Goal: Task Accomplishment & Management: Use online tool/utility

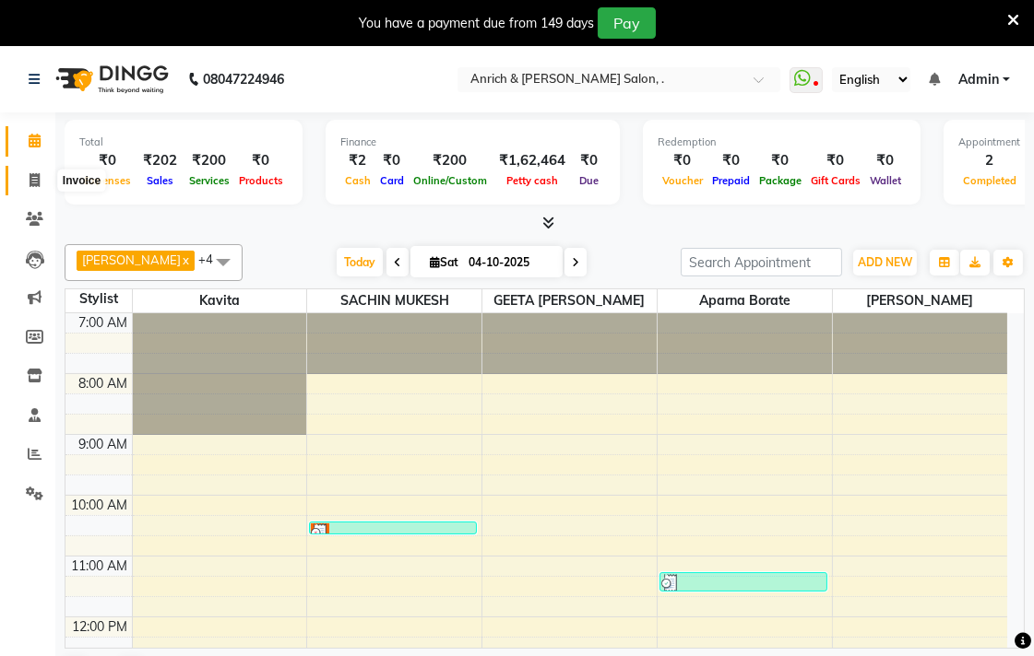
click at [32, 180] on icon at bounding box center [35, 180] width 10 height 14
select select "5924"
select select "service"
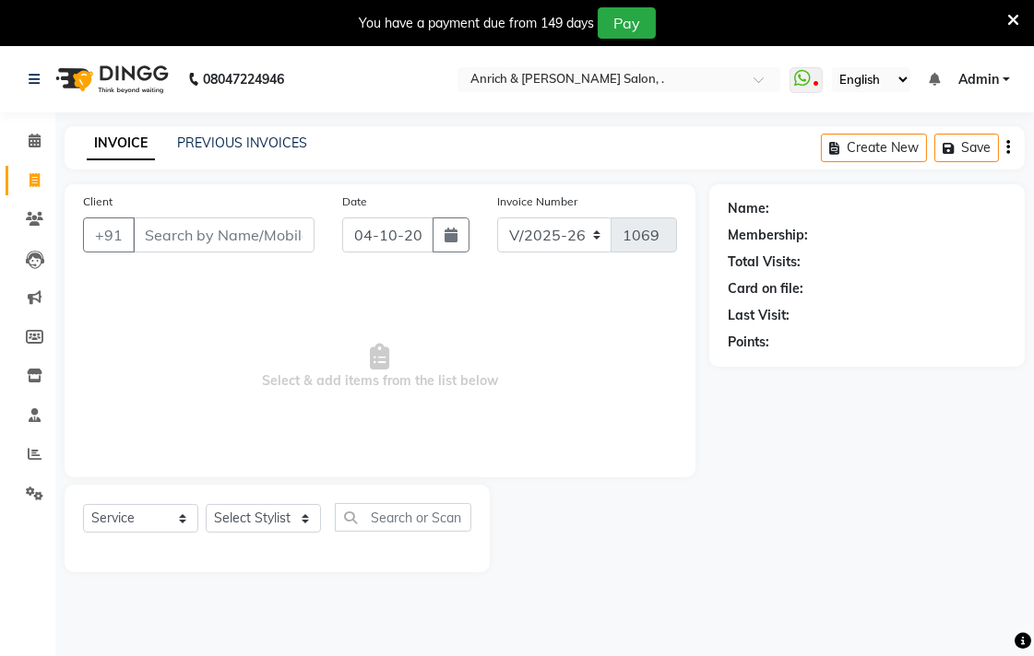
click at [1015, 18] on icon at bounding box center [1013, 20] width 12 height 17
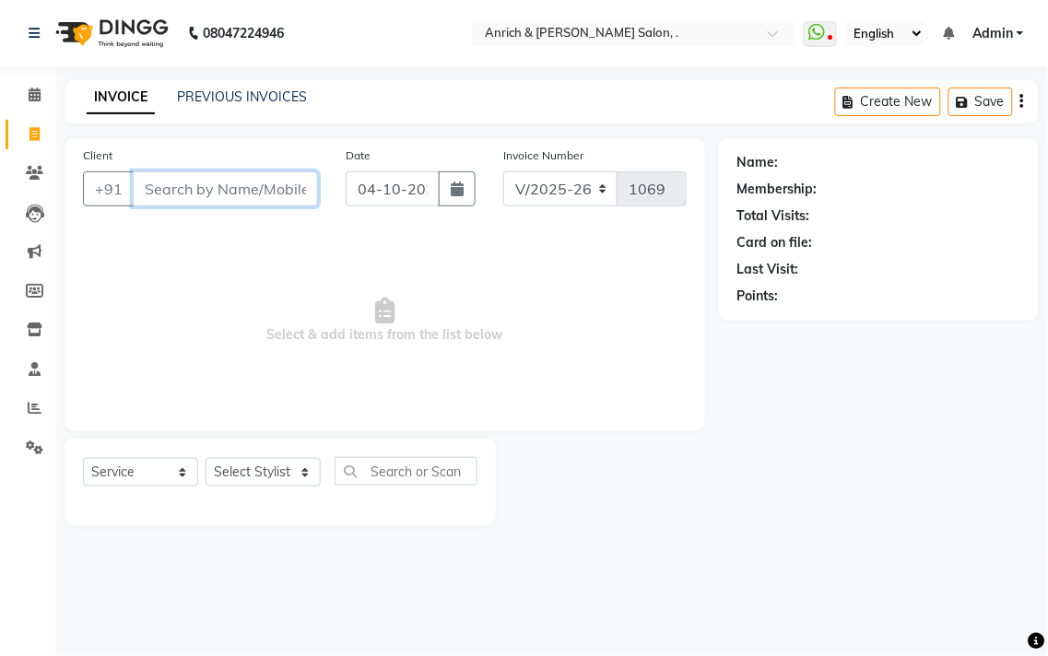
click at [198, 196] on input "Client" at bounding box center [225, 188] width 185 height 35
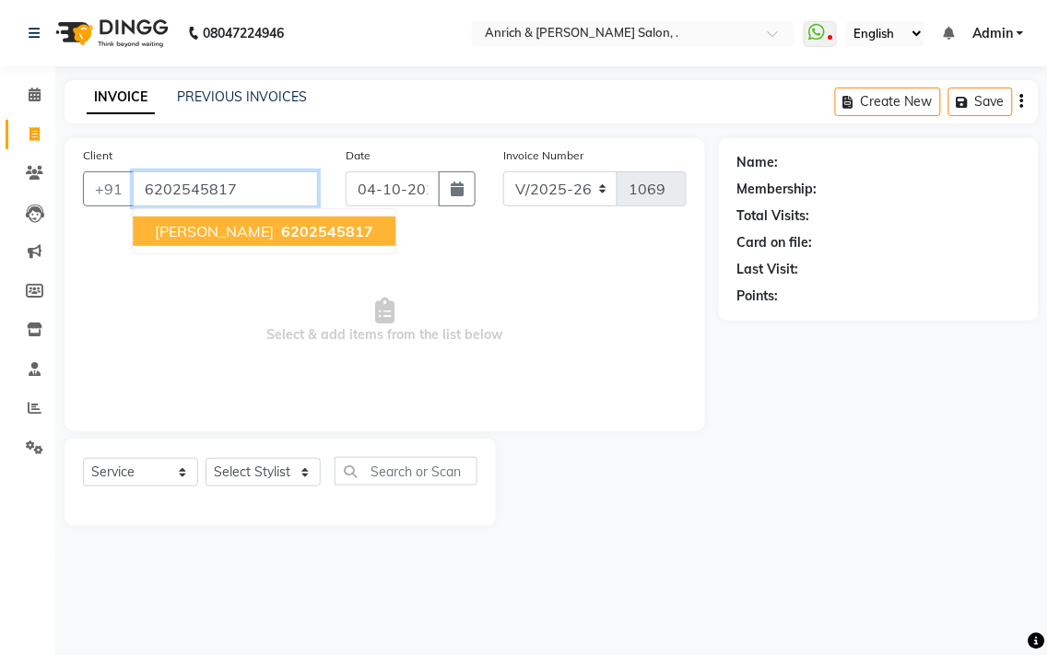
type input "6202545817"
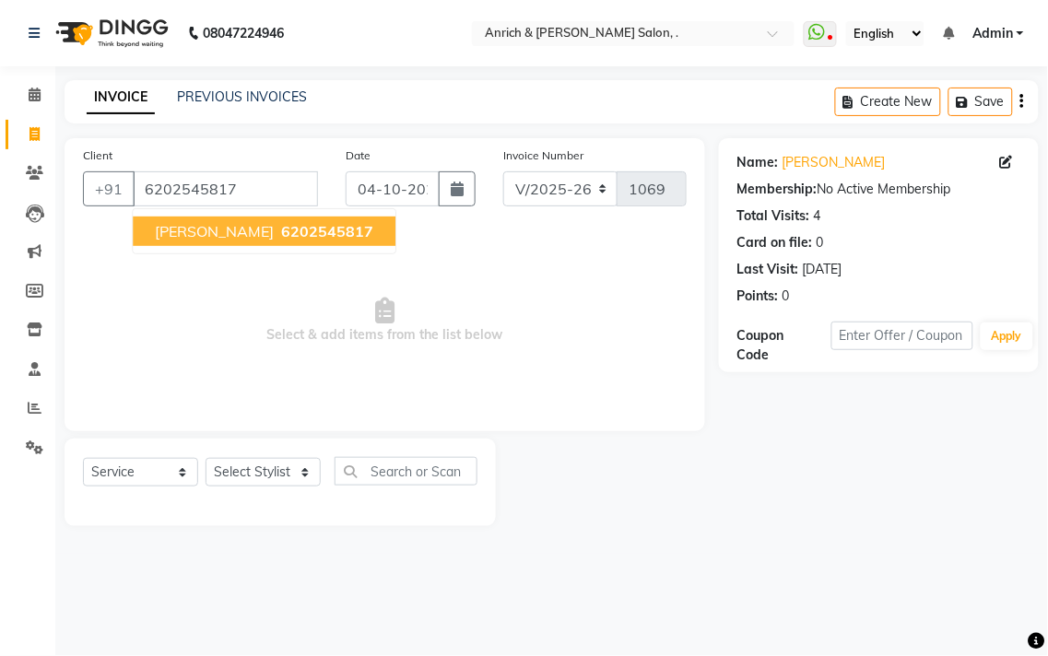
click at [226, 219] on button "BARSA RANI 6202545817" at bounding box center [264, 232] width 263 height 30
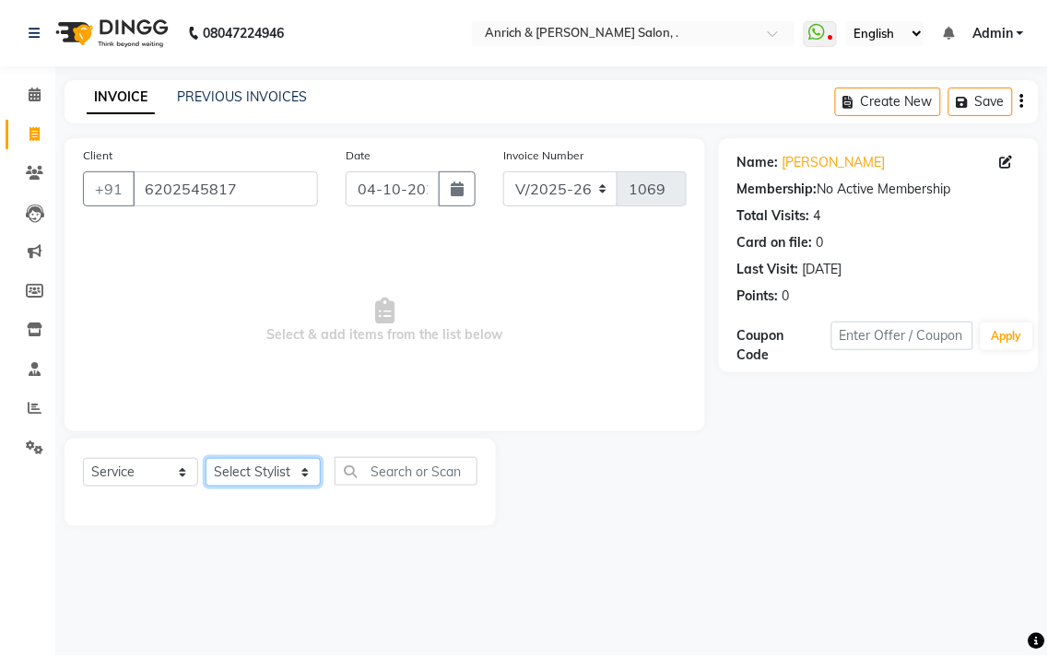
click at [312, 463] on select "Select Stylist [PERSON_NAME] Aparna borate GEETA [PERSON_NAME] [PERSON_NAME] SA…" at bounding box center [263, 472] width 115 height 29
select select "88950"
click at [206, 459] on select "Select Stylist [PERSON_NAME] Aparna borate GEETA [PERSON_NAME] [PERSON_NAME] SA…" at bounding box center [263, 472] width 115 height 29
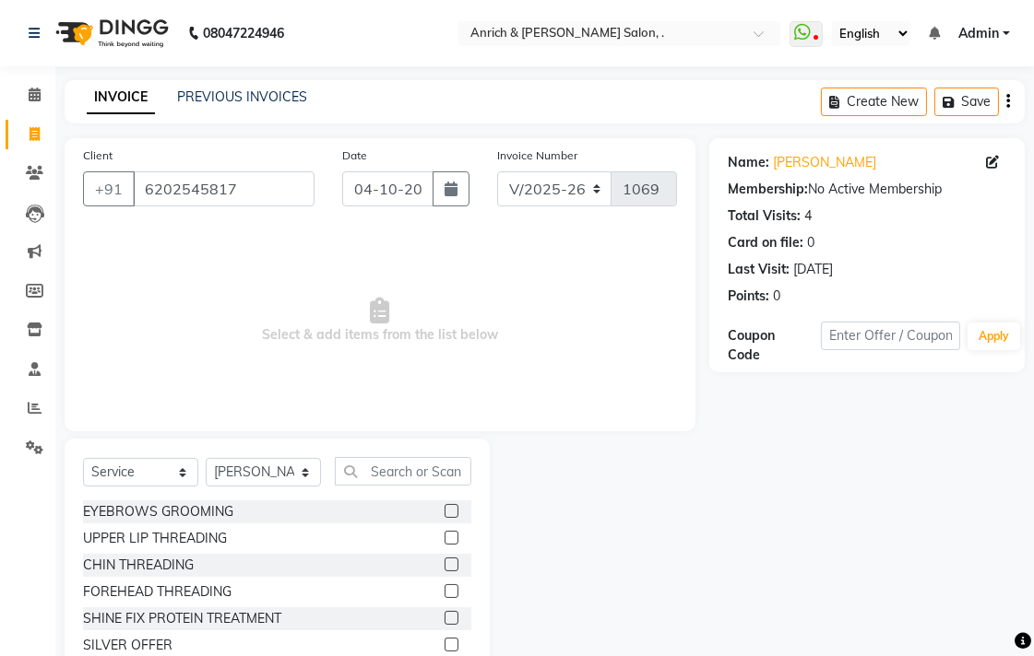
click at [444, 507] on label at bounding box center [451, 511] width 14 height 14
click at [444, 507] on input "checkbox" at bounding box center [450, 512] width 12 height 12
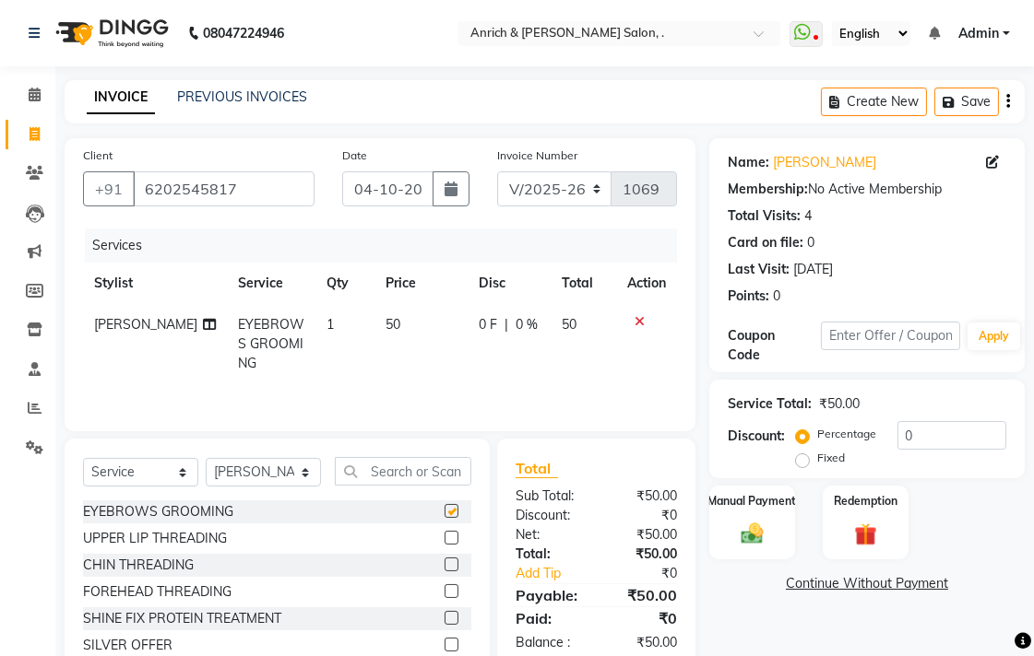
checkbox input "false"
click at [444, 595] on label at bounding box center [451, 592] width 14 height 14
click at [444, 595] on input "checkbox" at bounding box center [450, 592] width 12 height 12
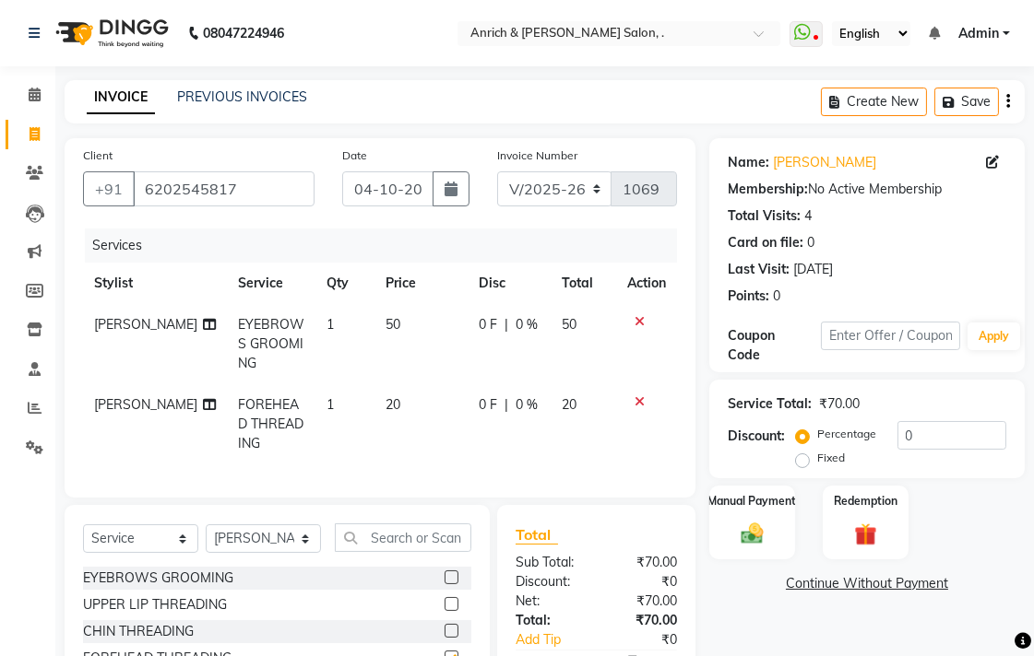
checkbox input "false"
click at [750, 547] on img at bounding box center [752, 533] width 38 height 27
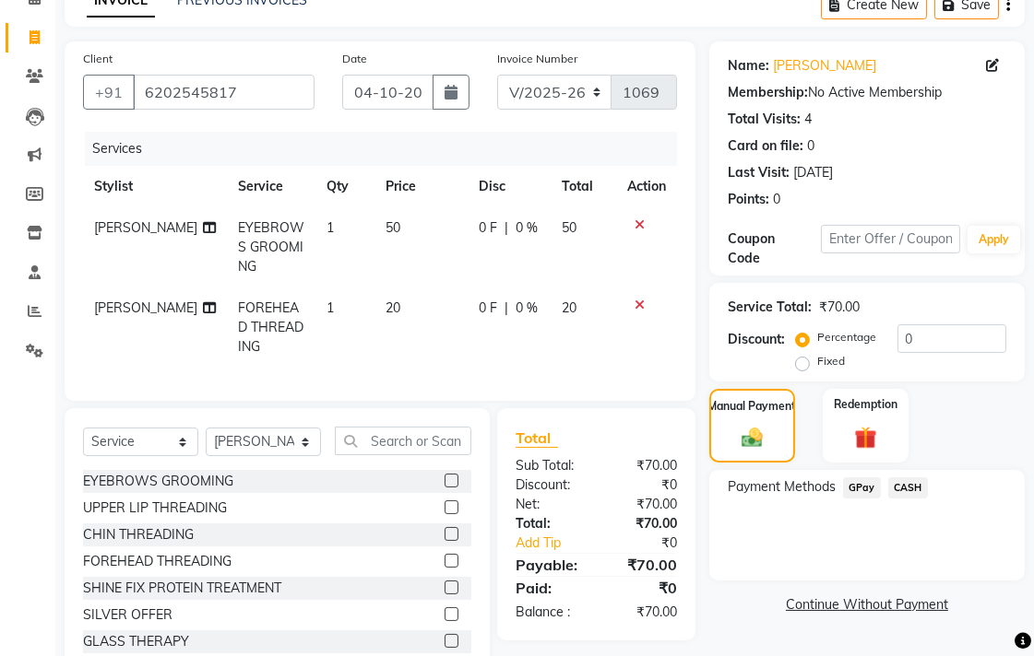
scroll to position [102, 0]
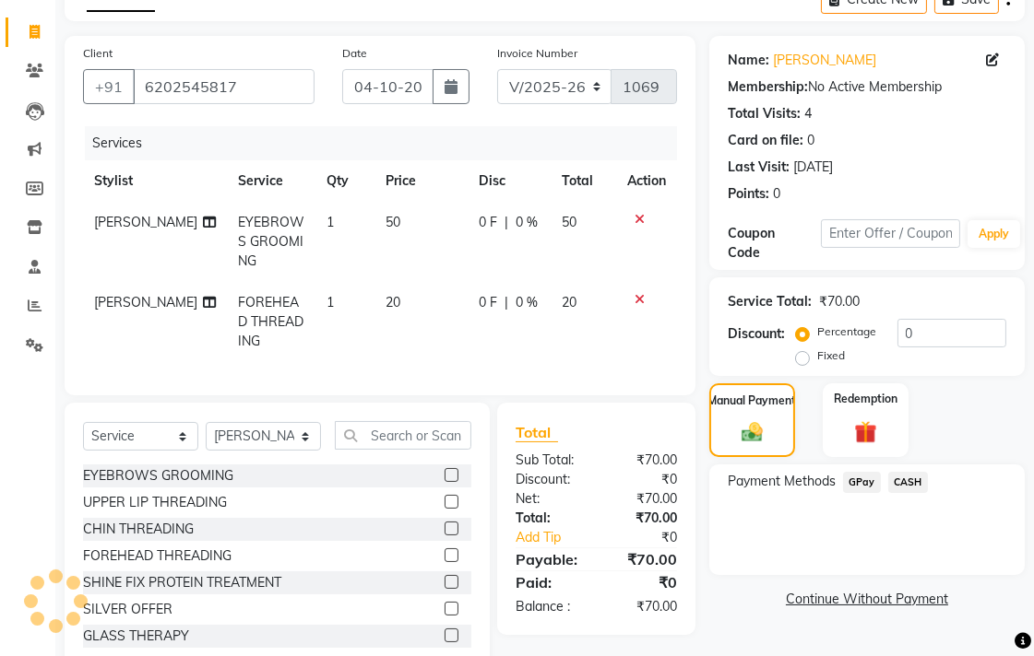
click at [867, 479] on span "GPay" at bounding box center [862, 482] width 38 height 21
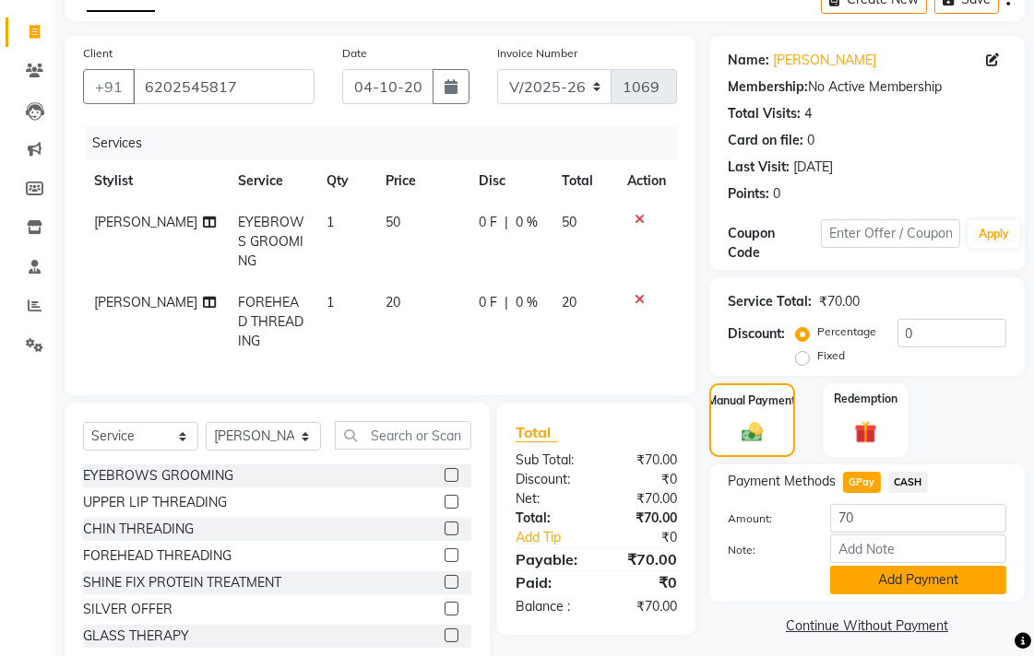
click at [886, 579] on button "Add Payment" at bounding box center [918, 580] width 176 height 29
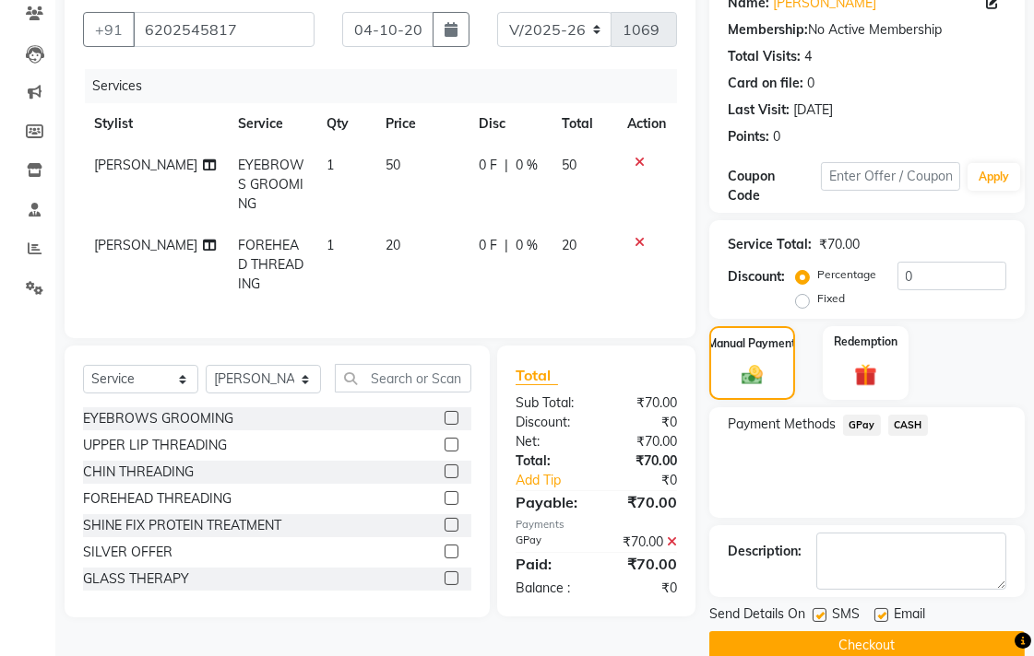
scroll to position [190, 0]
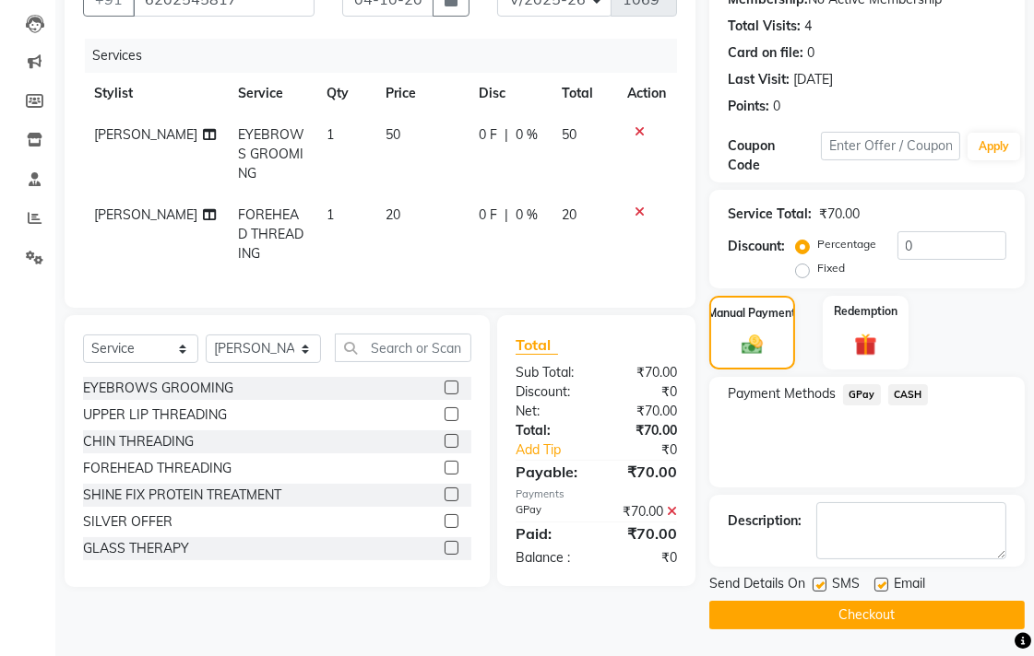
click at [885, 610] on button "Checkout" at bounding box center [866, 615] width 315 height 29
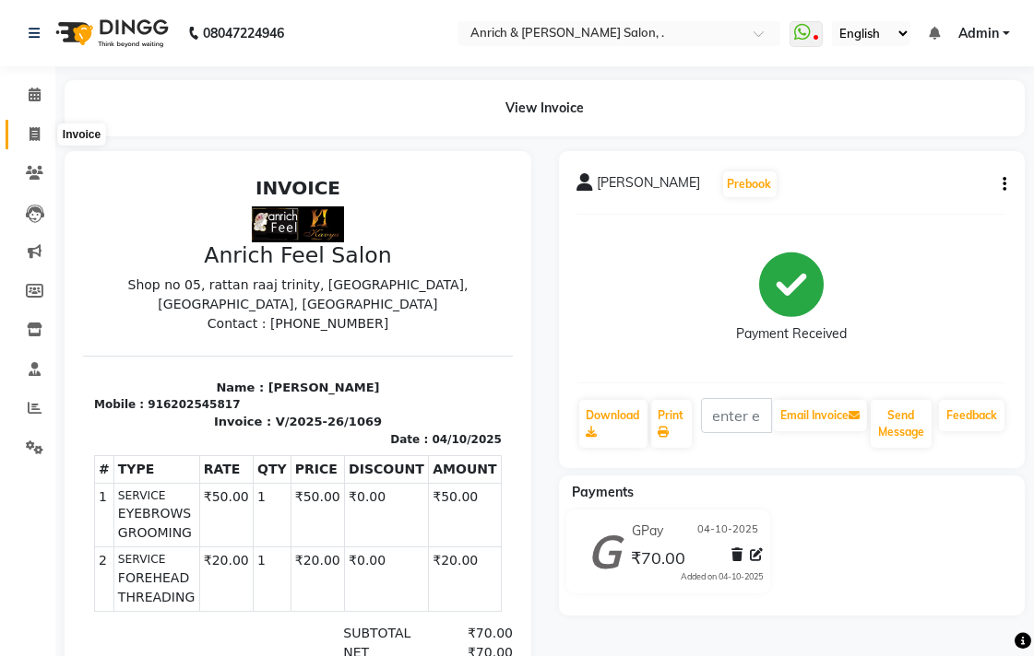
click at [35, 131] on icon at bounding box center [35, 134] width 10 height 14
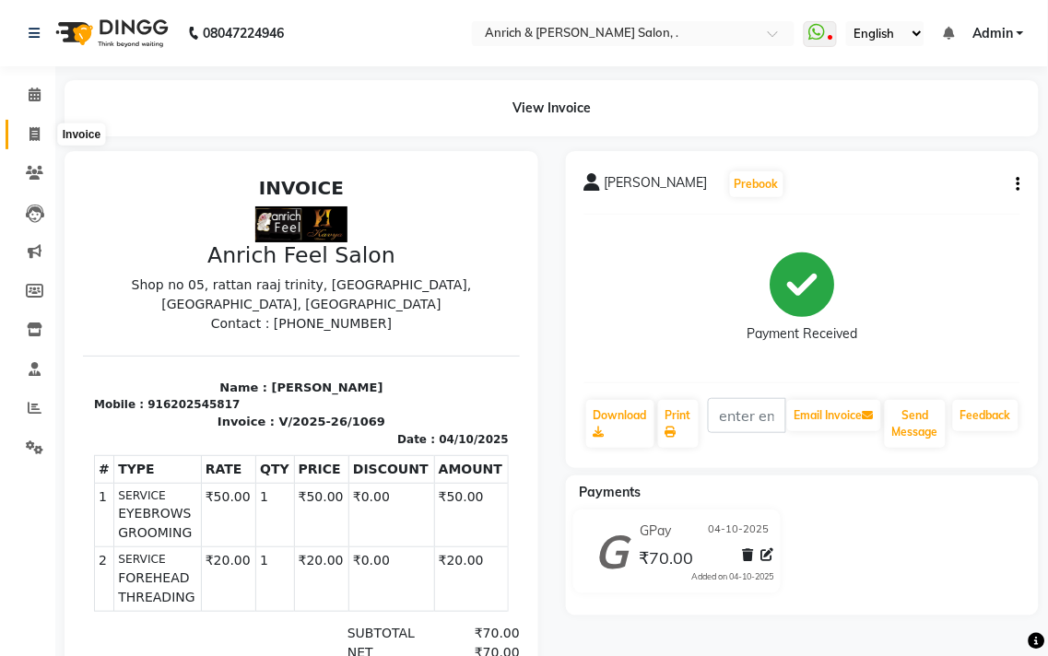
select select "5924"
select select "service"
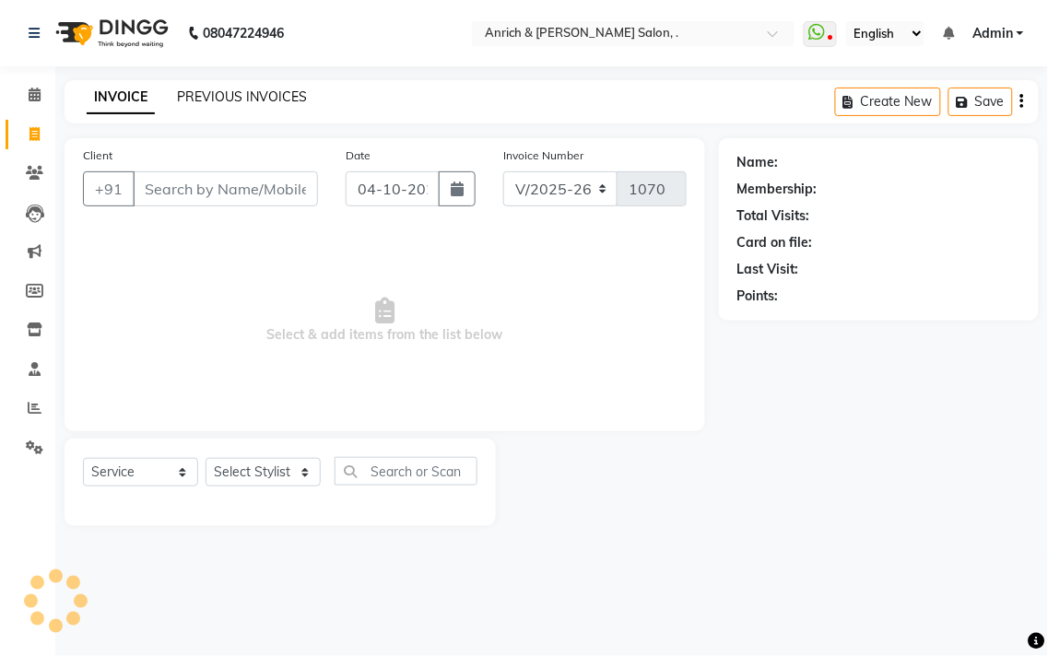
click at [223, 89] on link "PREVIOUS INVOICES" at bounding box center [242, 97] width 130 height 17
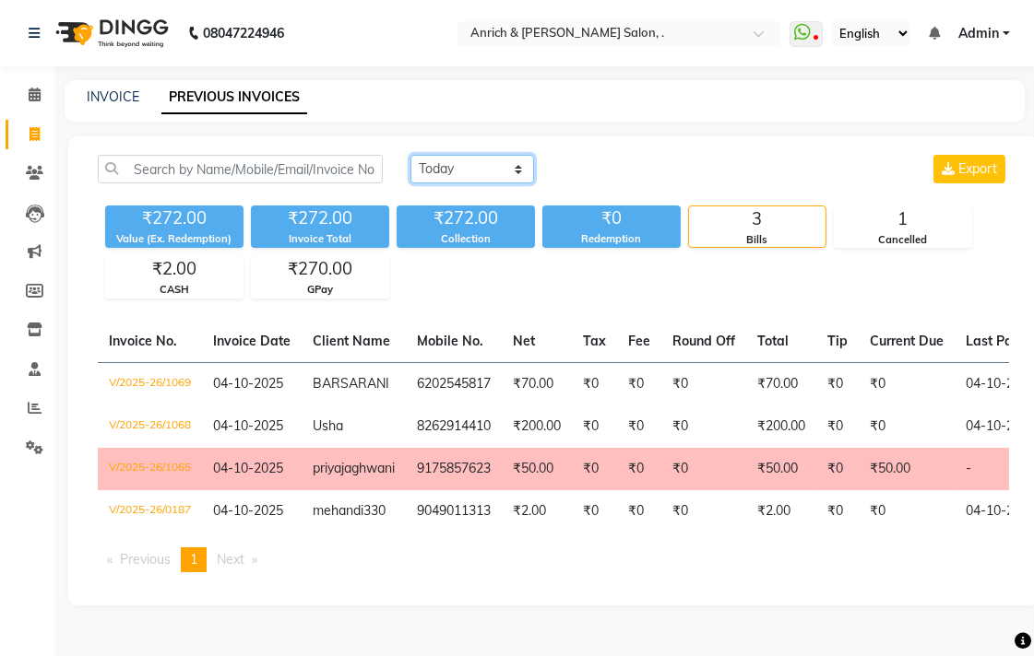
click at [486, 168] on select "[DATE] [DATE] Custom Range" at bounding box center [472, 169] width 124 height 29
click at [410, 155] on select "[DATE] [DATE] Custom Range" at bounding box center [472, 169] width 124 height 29
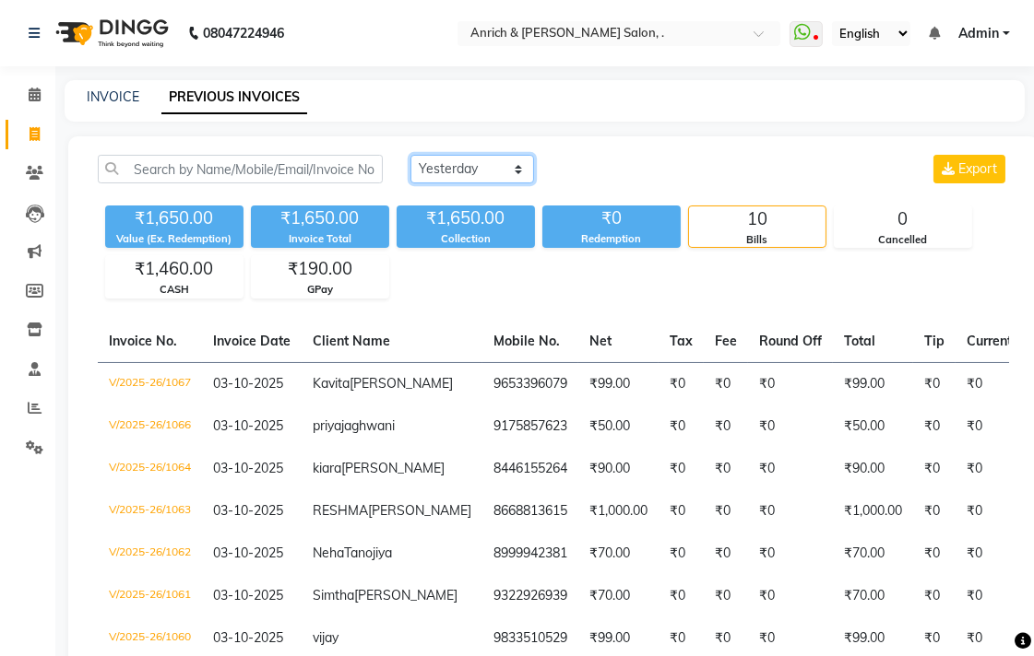
click at [472, 155] on select "[DATE] [DATE] Custom Range" at bounding box center [472, 169] width 124 height 29
select select "range"
click at [410, 155] on select "[DATE] [DATE] Custom Range" at bounding box center [472, 169] width 124 height 29
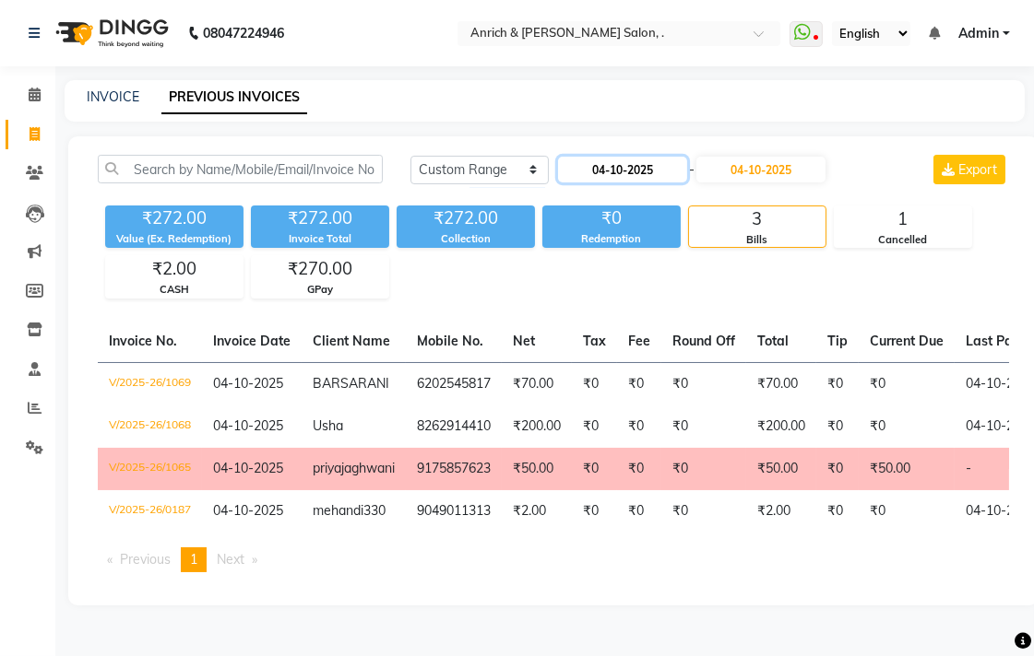
click at [621, 162] on input "04-10-2025" at bounding box center [622, 170] width 129 height 26
select select "10"
select select "2025"
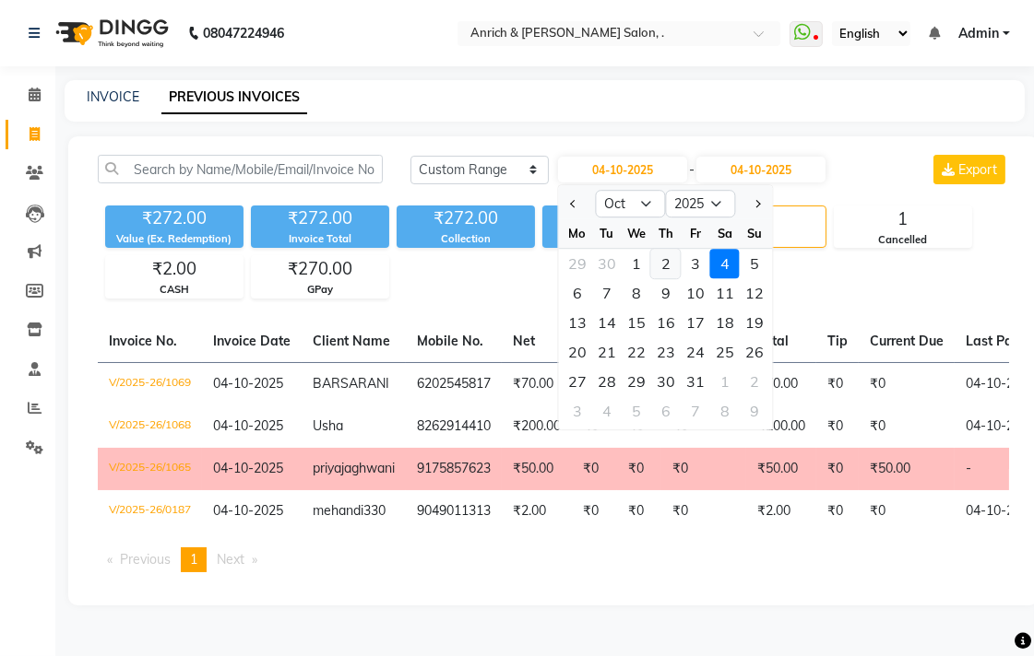
click at [657, 261] on div "2" at bounding box center [666, 264] width 30 height 30
type input "02-10-2025"
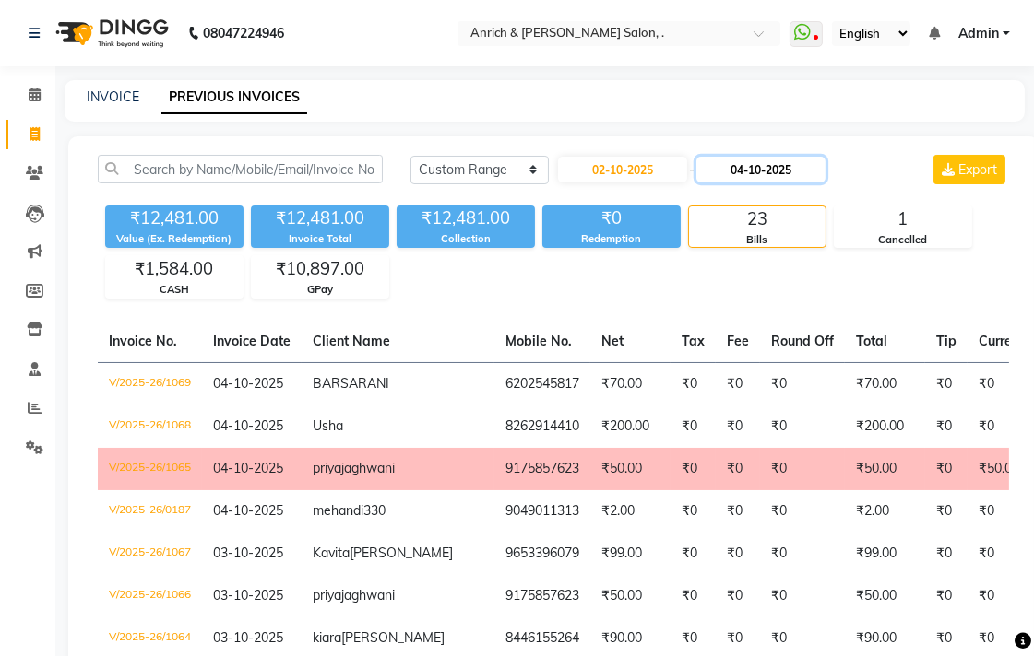
click at [741, 171] on input "04-10-2025" at bounding box center [760, 170] width 129 height 26
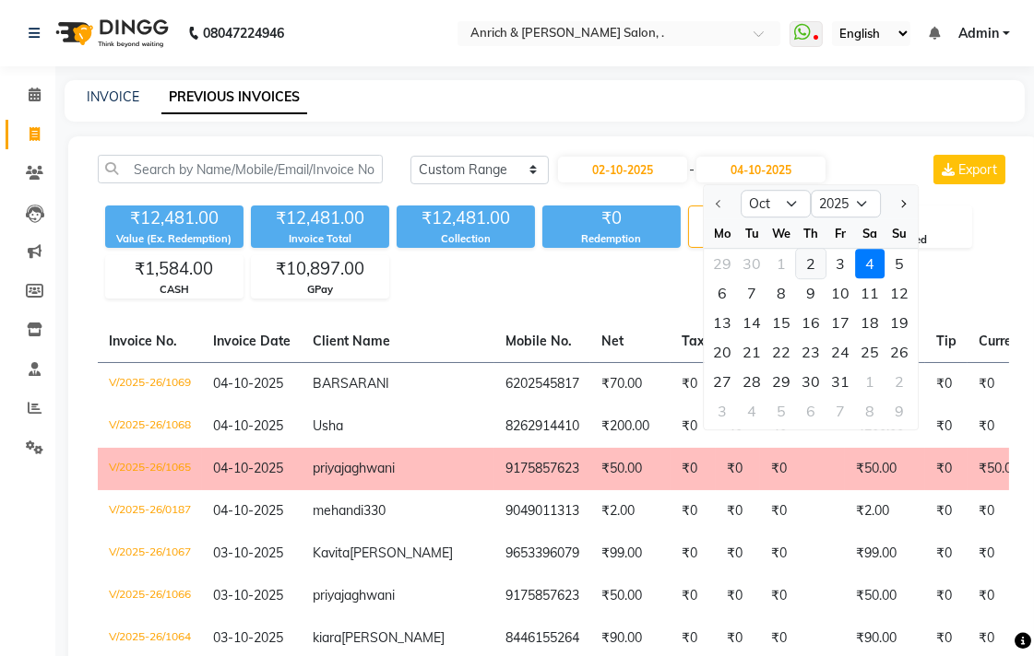
click at [812, 264] on div "2" at bounding box center [812, 264] width 30 height 30
type input "02-10-2025"
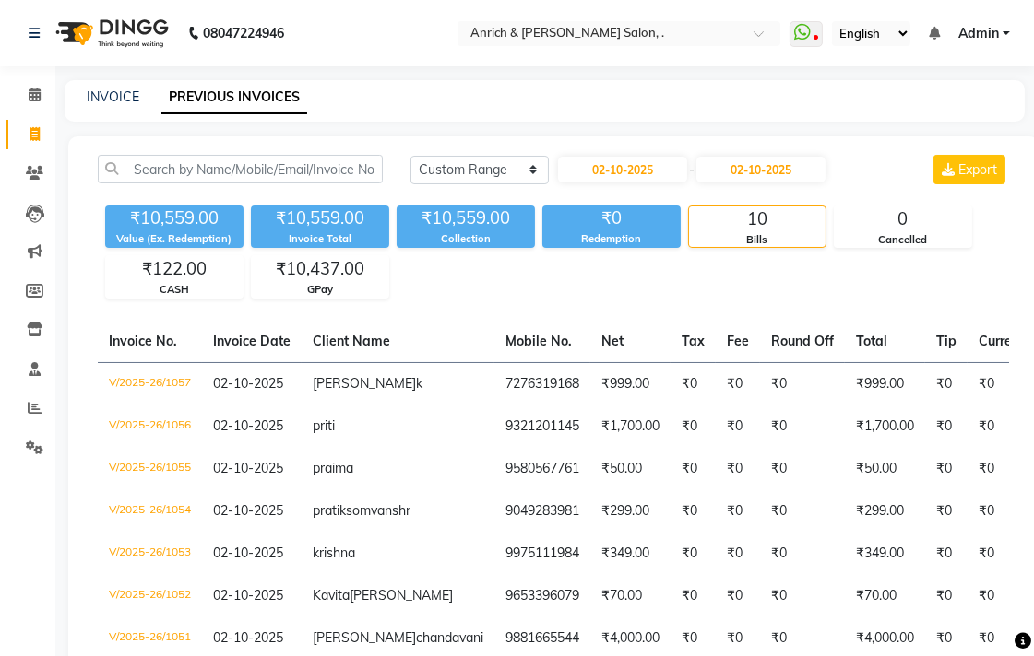
click at [122, 84] on div "INVOICE PREVIOUS INVOICES" at bounding box center [545, 100] width 960 height 41
click at [107, 92] on link "INVOICE" at bounding box center [113, 97] width 53 height 17
select select "5924"
select select "service"
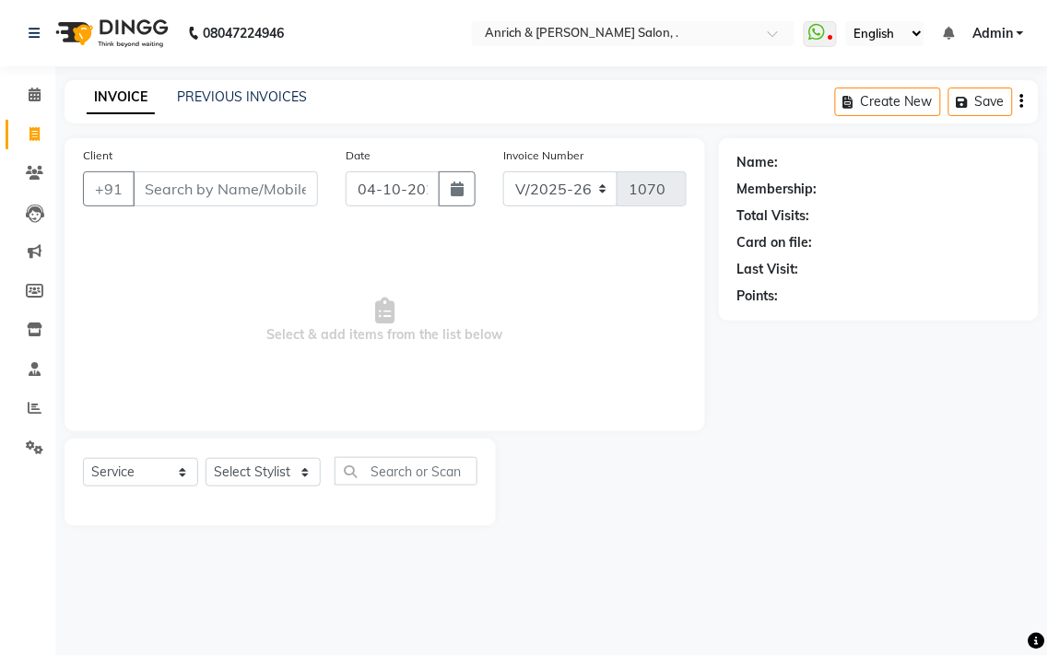
click at [221, 182] on input "Client" at bounding box center [225, 188] width 185 height 35
type input "702805900"
click at [274, 178] on button "Add Client" at bounding box center [270, 188] width 95 height 35
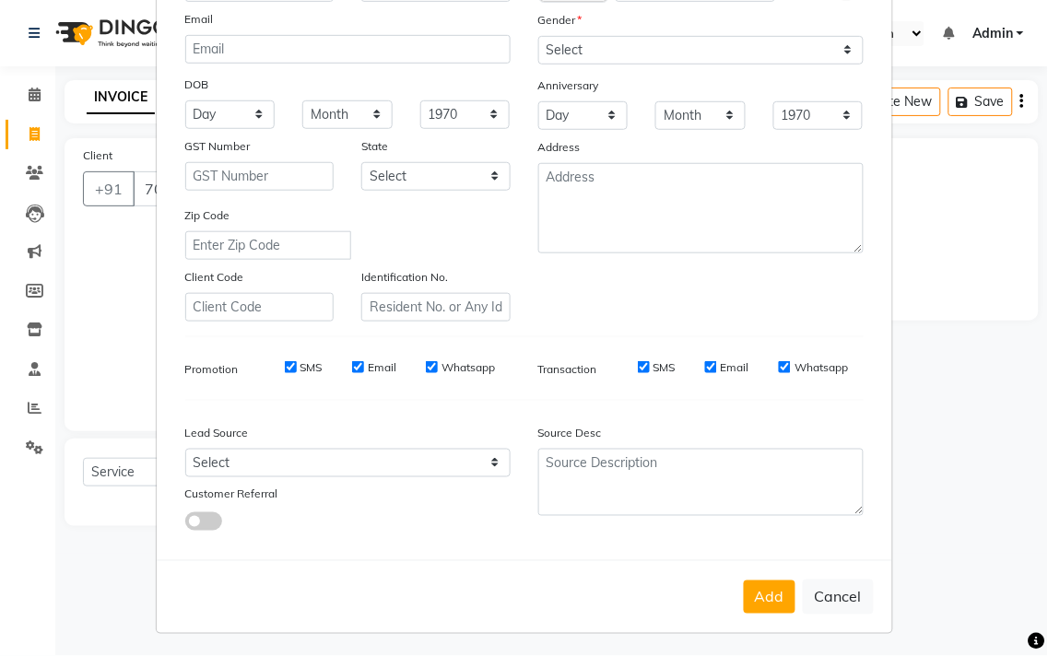
scroll to position [195, 0]
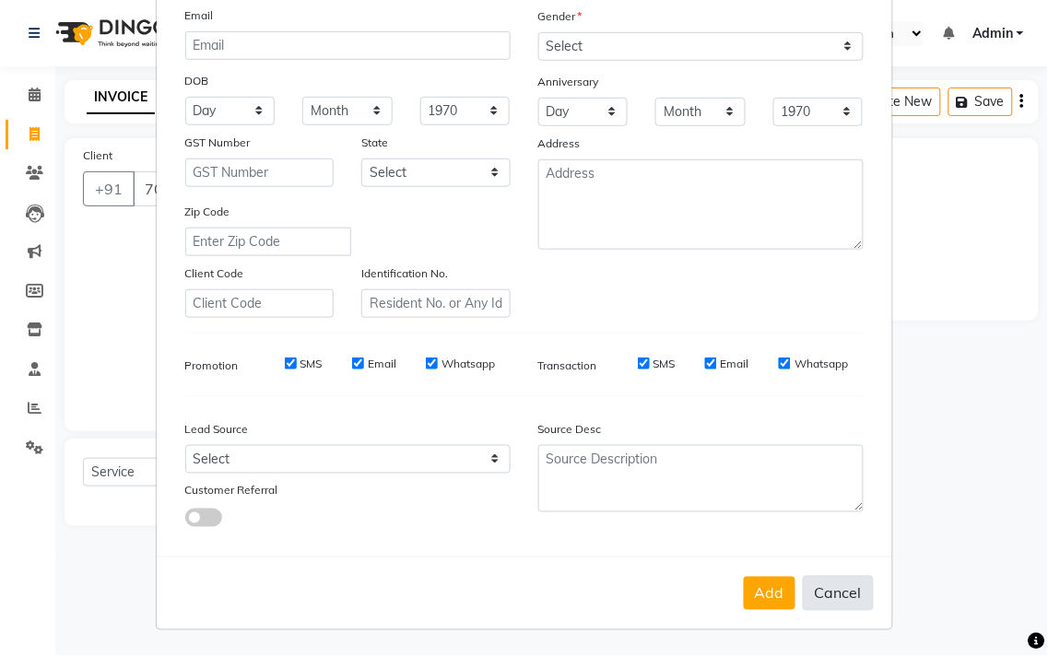
click at [822, 596] on button "Cancel" at bounding box center [838, 593] width 71 height 35
select select
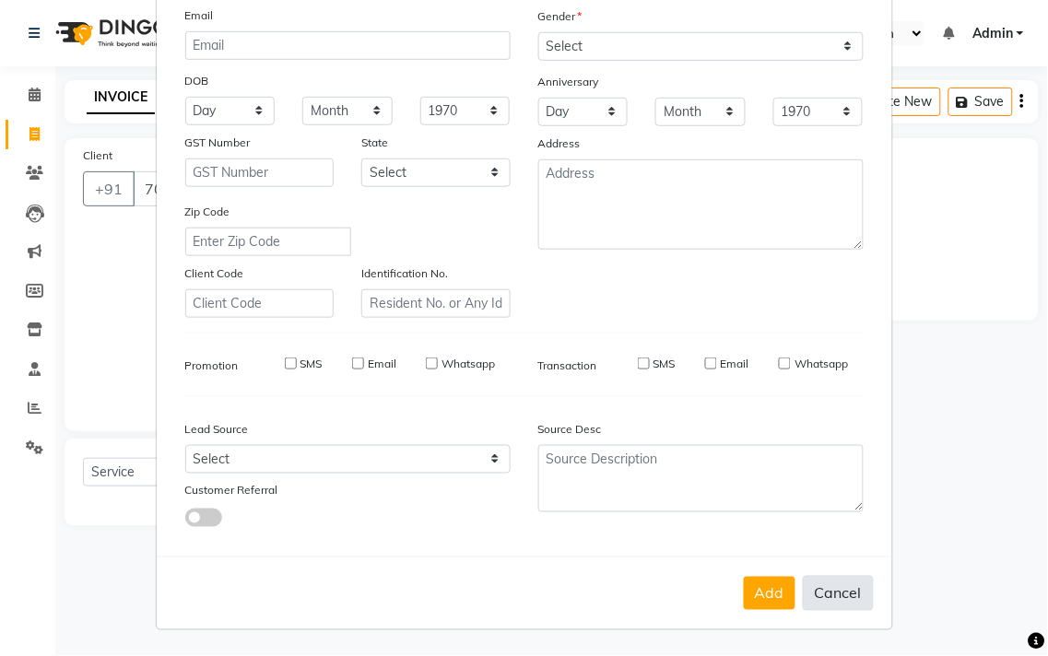
select select
checkbox input "false"
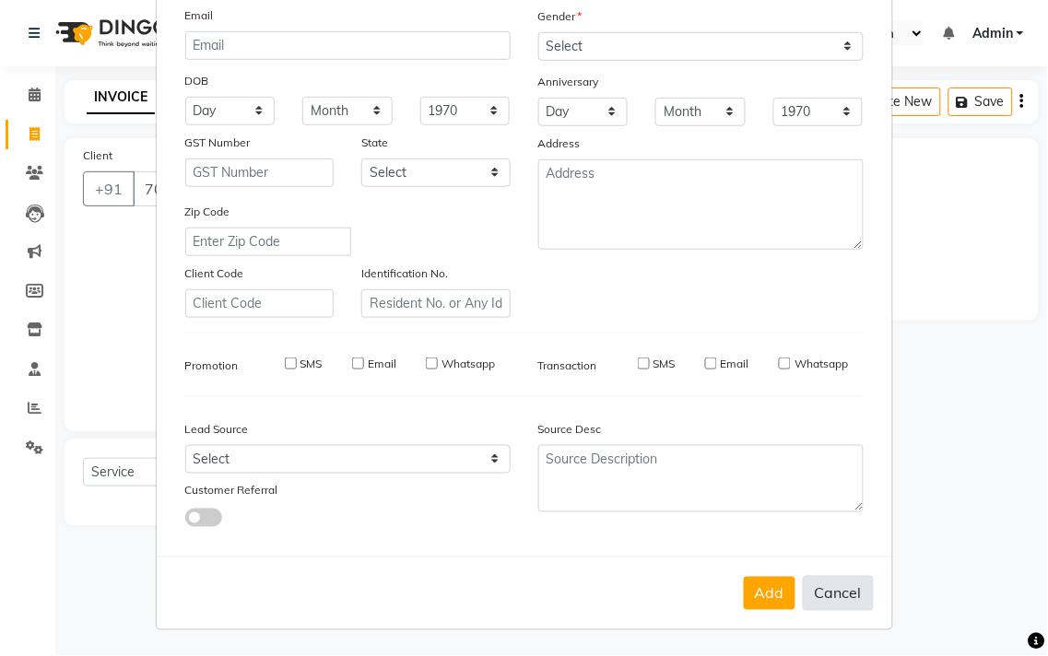
checkbox input "false"
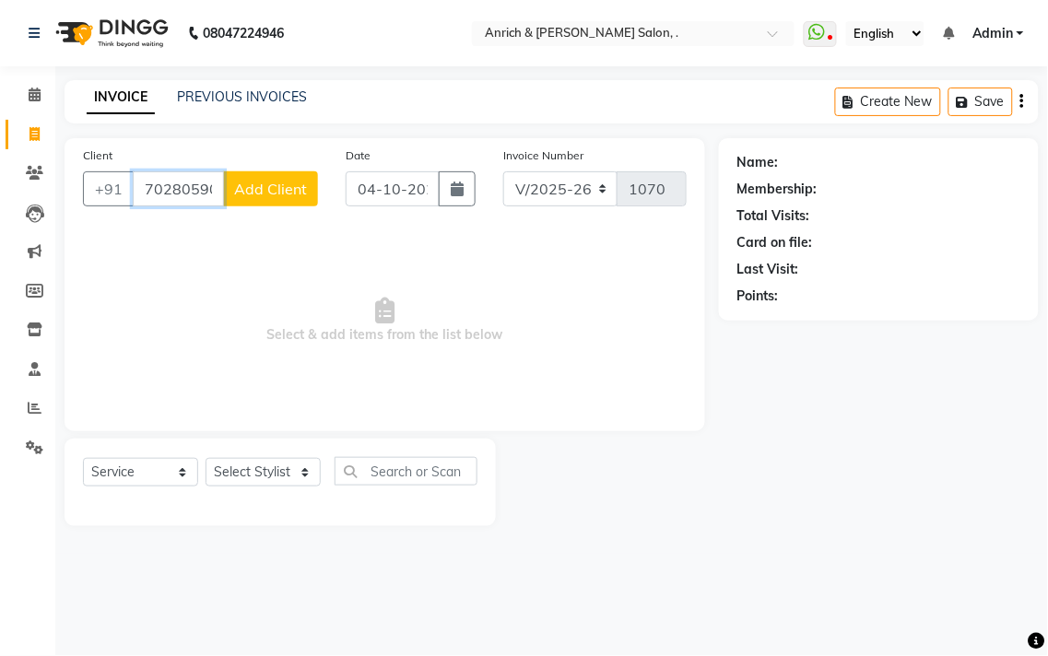
click at [203, 181] on input "702805900" at bounding box center [178, 188] width 91 height 35
type input "7028059900"
click at [288, 188] on span "Add Client" at bounding box center [270, 189] width 73 height 18
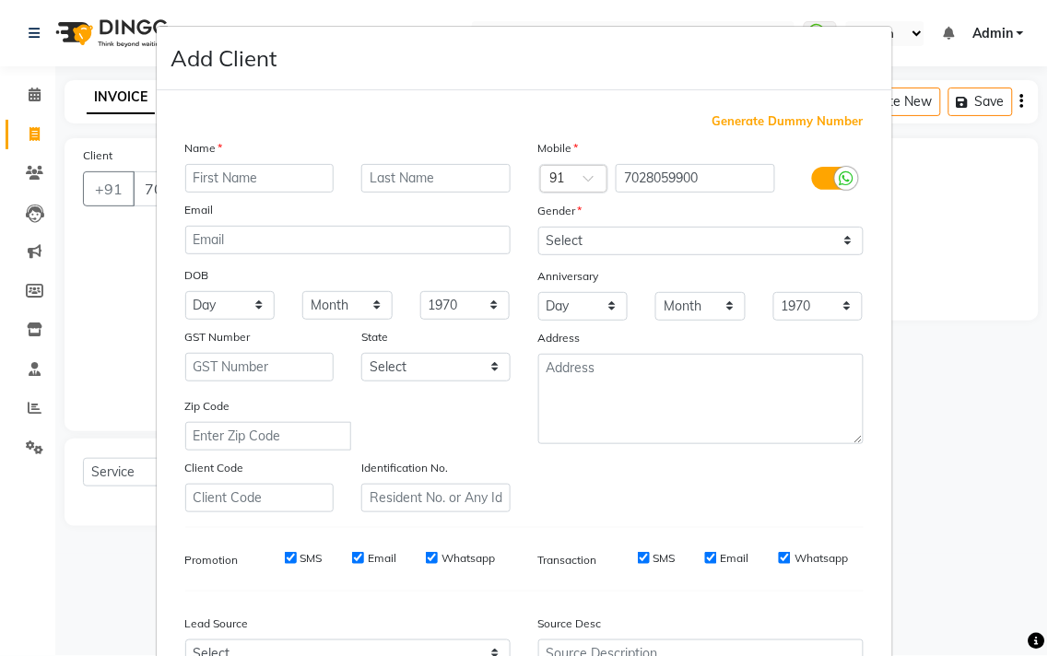
click at [254, 186] on input "text" at bounding box center [259, 178] width 149 height 29
type input "Semran"
click at [591, 233] on select "Select [DEMOGRAPHIC_DATA] [DEMOGRAPHIC_DATA] Other Prefer Not To Say" at bounding box center [700, 241] width 325 height 29
select select "[DEMOGRAPHIC_DATA]"
click at [538, 227] on select "Select [DEMOGRAPHIC_DATA] [DEMOGRAPHIC_DATA] Other Prefer Not To Say" at bounding box center [700, 241] width 325 height 29
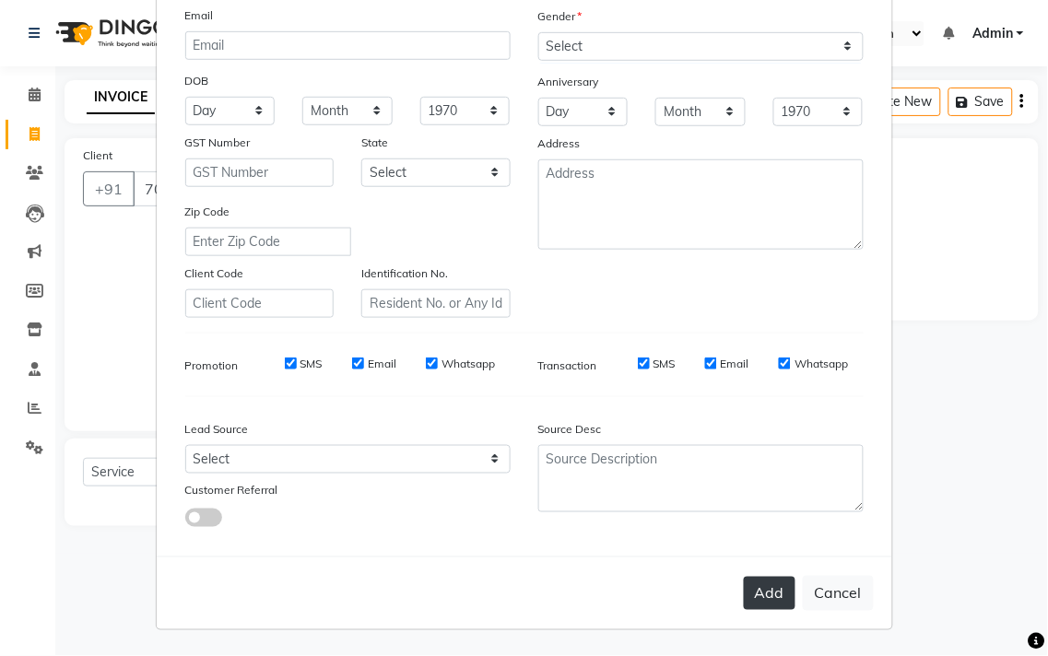
click at [771, 594] on button "Add" at bounding box center [770, 593] width 52 height 33
select select
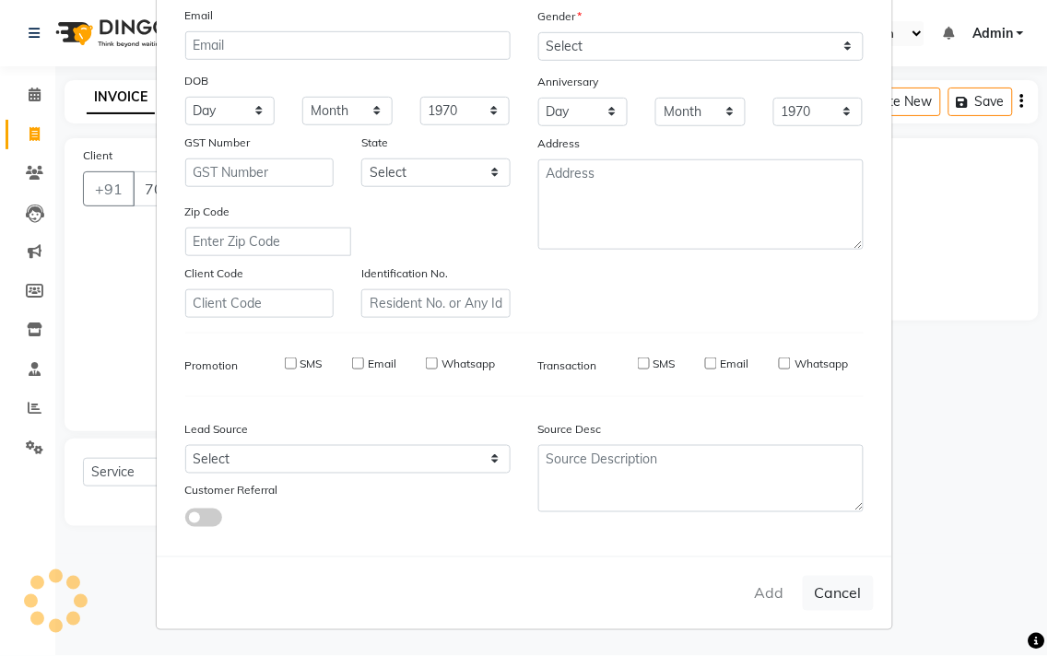
select select
checkbox input "false"
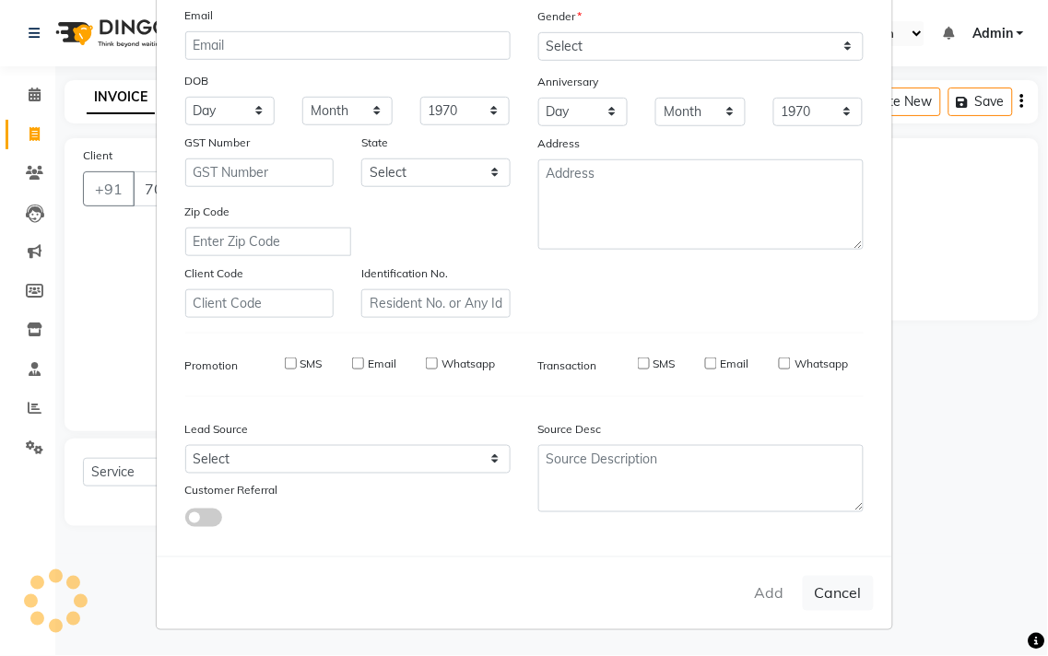
checkbox input "false"
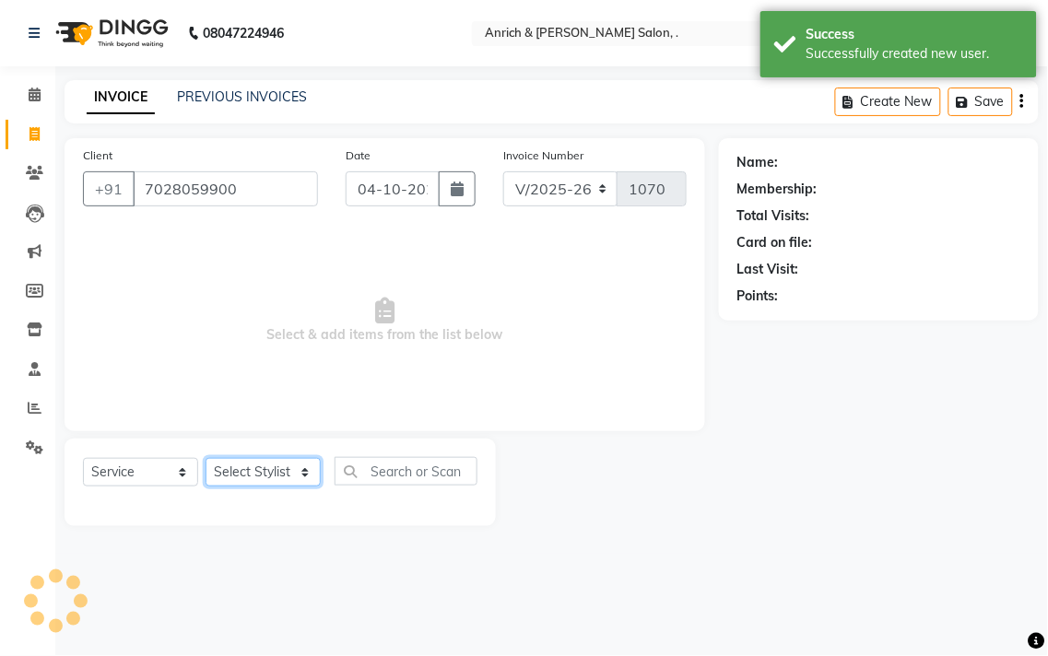
click at [293, 464] on select "Select Stylist [PERSON_NAME] Aparna borate GEETA [PERSON_NAME] [PERSON_NAME] SA…" at bounding box center [263, 472] width 115 height 29
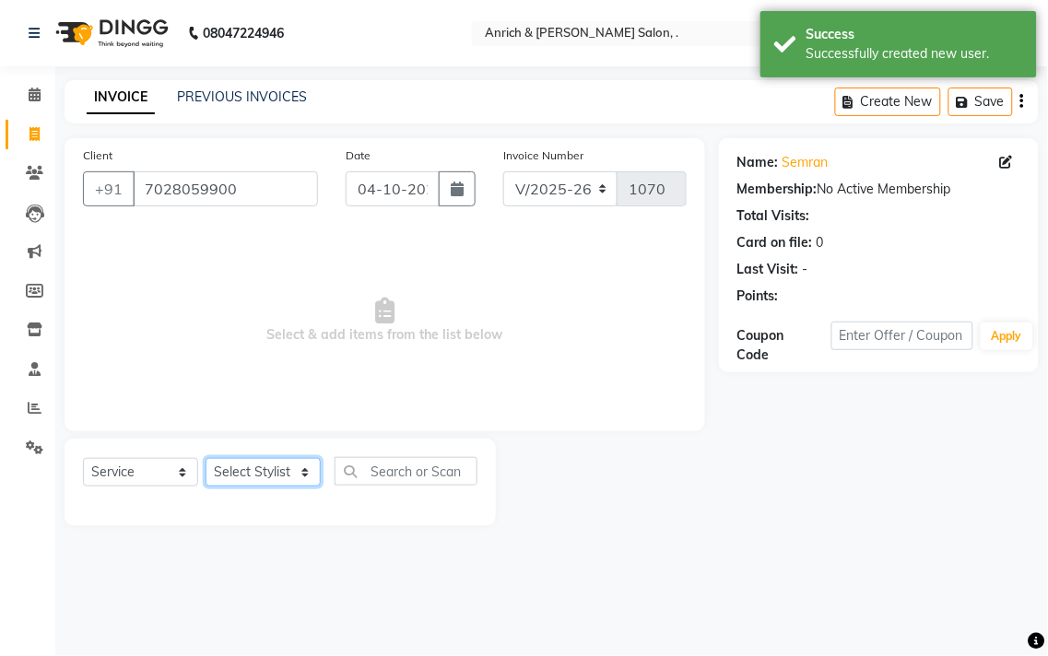
select select "41742"
click at [206, 459] on select "Select Stylist [PERSON_NAME] Aparna borate GEETA [PERSON_NAME] [PERSON_NAME] SA…" at bounding box center [263, 472] width 115 height 29
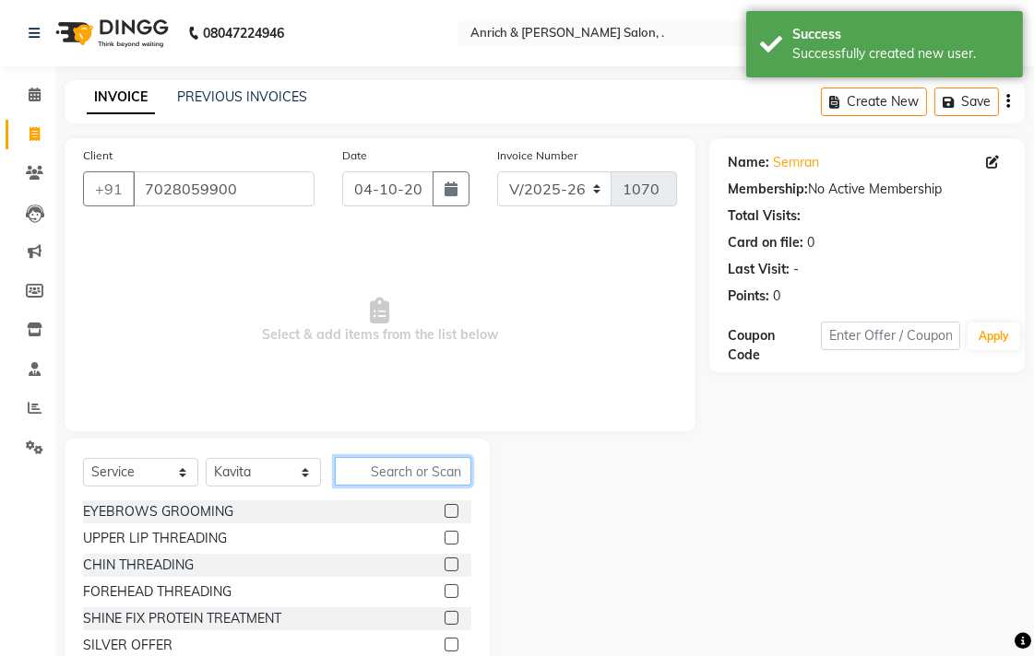
click at [372, 480] on input "text" at bounding box center [403, 471] width 136 height 29
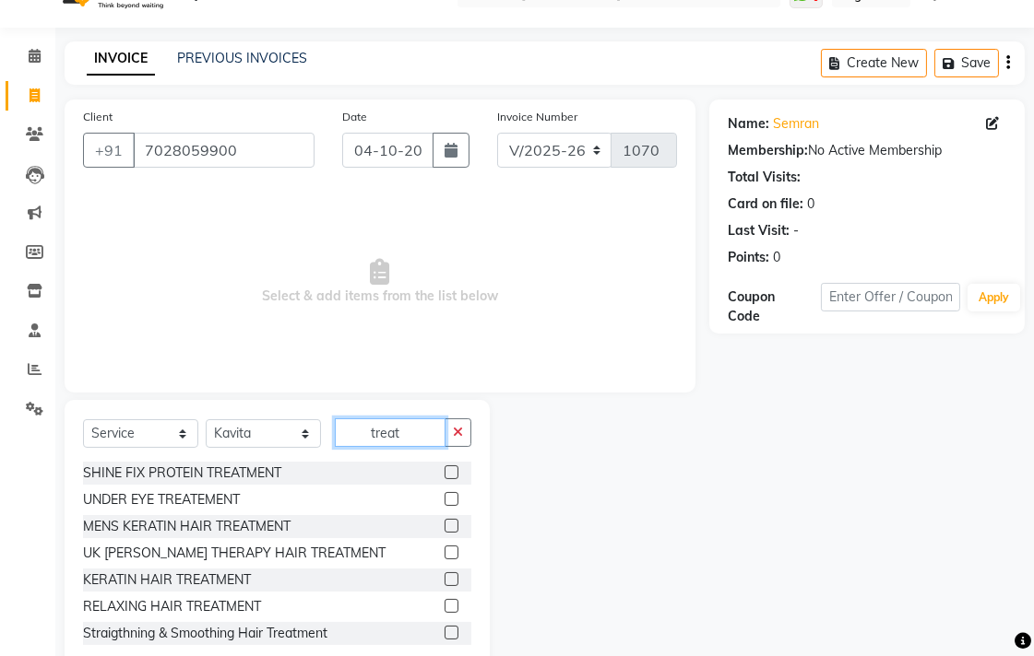
scroll to position [0, 0]
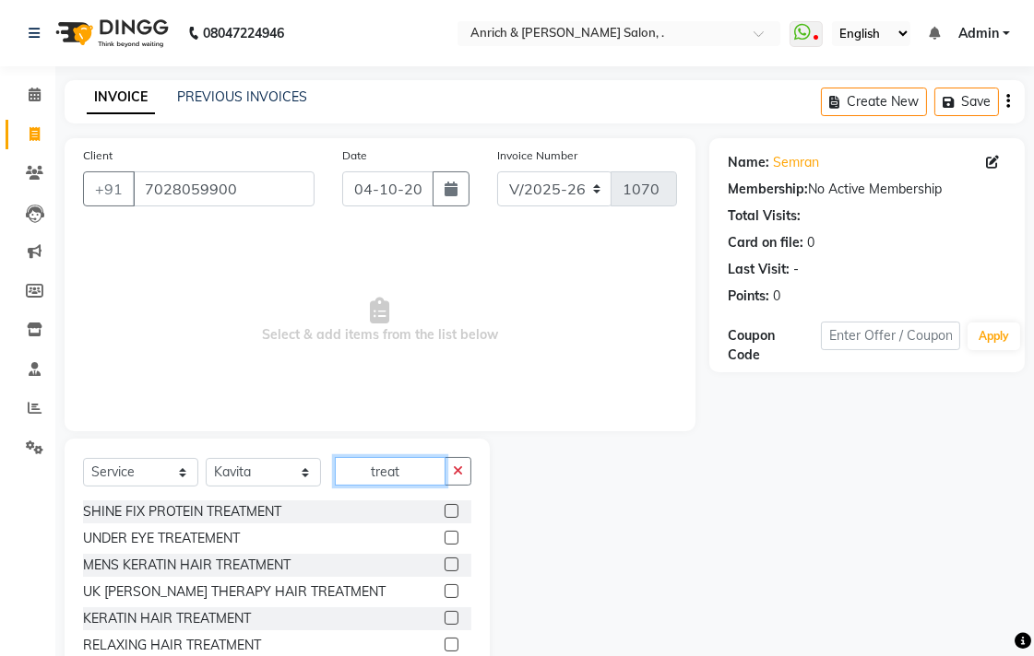
type input "treat"
click at [444, 508] on label at bounding box center [451, 511] width 14 height 14
click at [444, 508] on input "checkbox" at bounding box center [450, 512] width 12 height 12
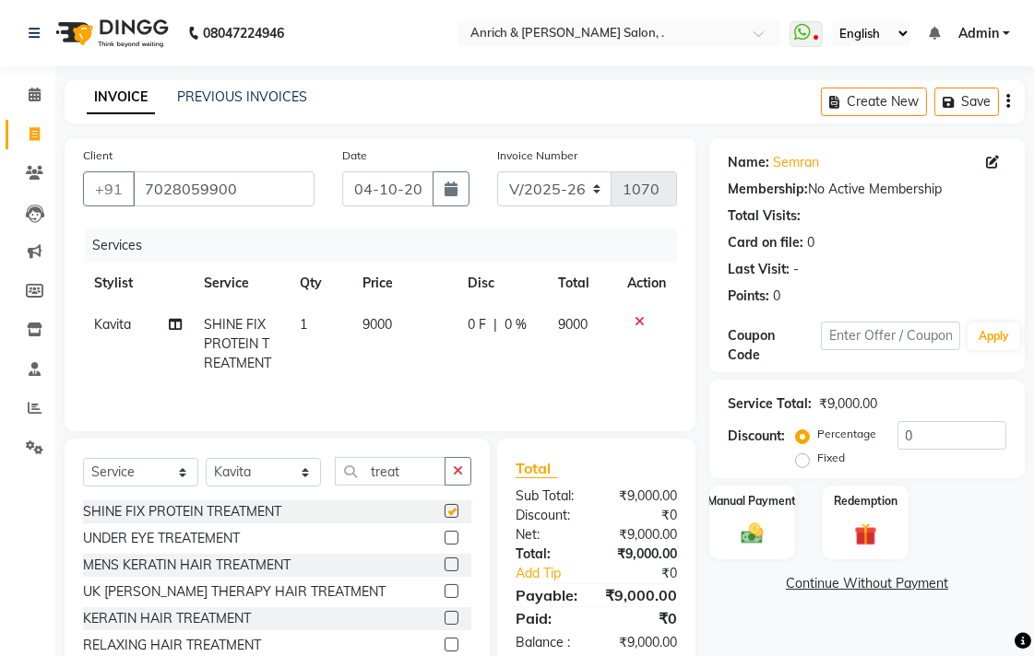
checkbox input "false"
click at [455, 475] on icon "button" at bounding box center [458, 471] width 10 height 13
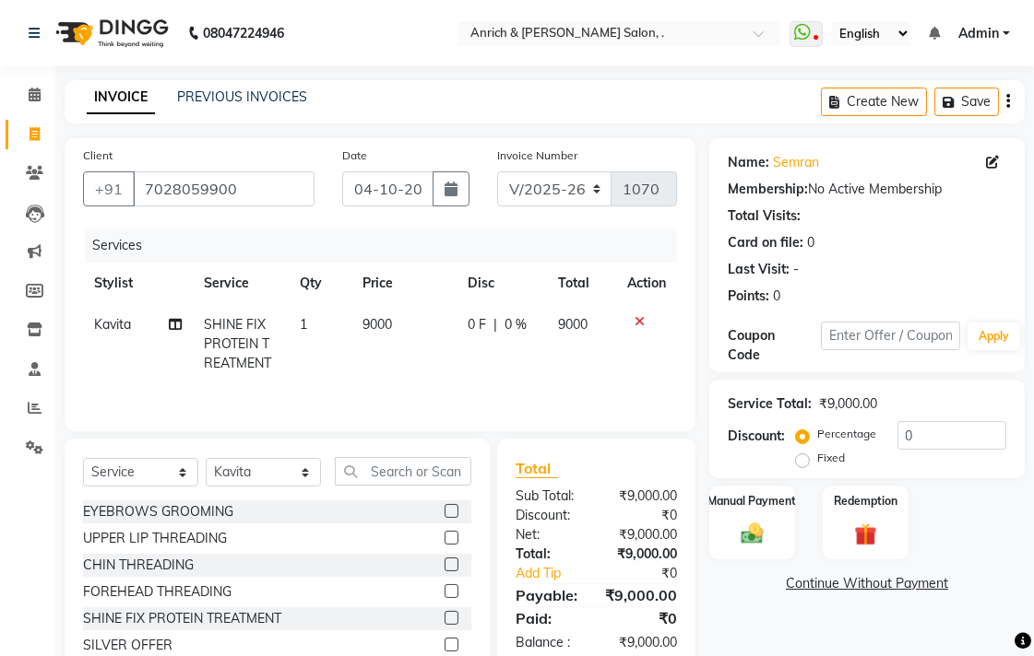
click at [640, 317] on icon at bounding box center [639, 321] width 10 height 13
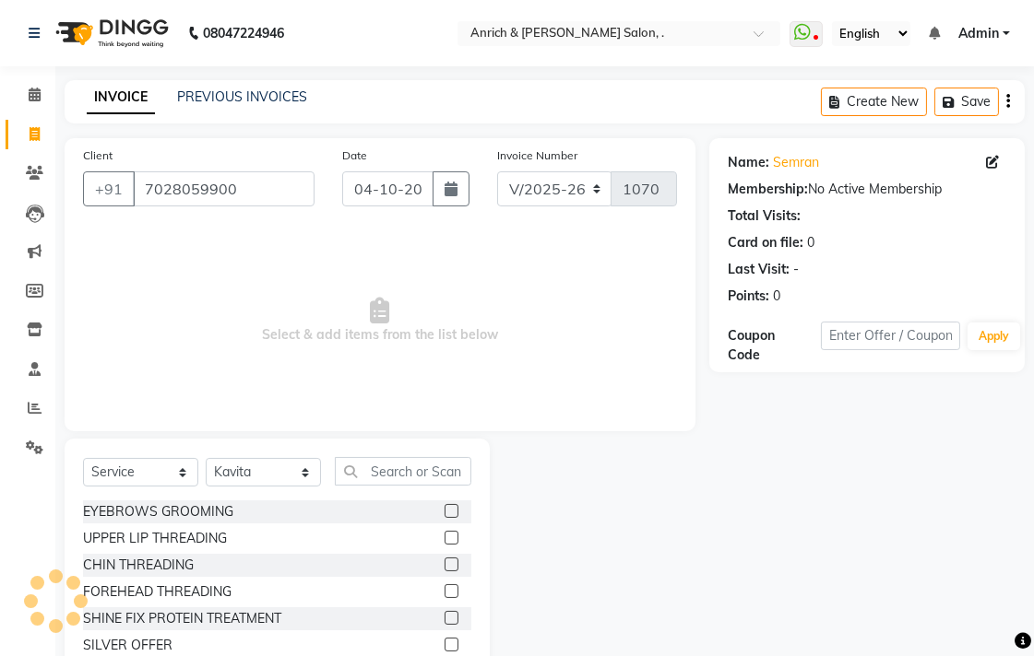
click at [520, 307] on span "Select & add items from the list below" at bounding box center [380, 321] width 594 height 184
click at [270, 95] on link "PREVIOUS INVOICES" at bounding box center [242, 97] width 130 height 17
